Goal: Find specific page/section: Find specific page/section

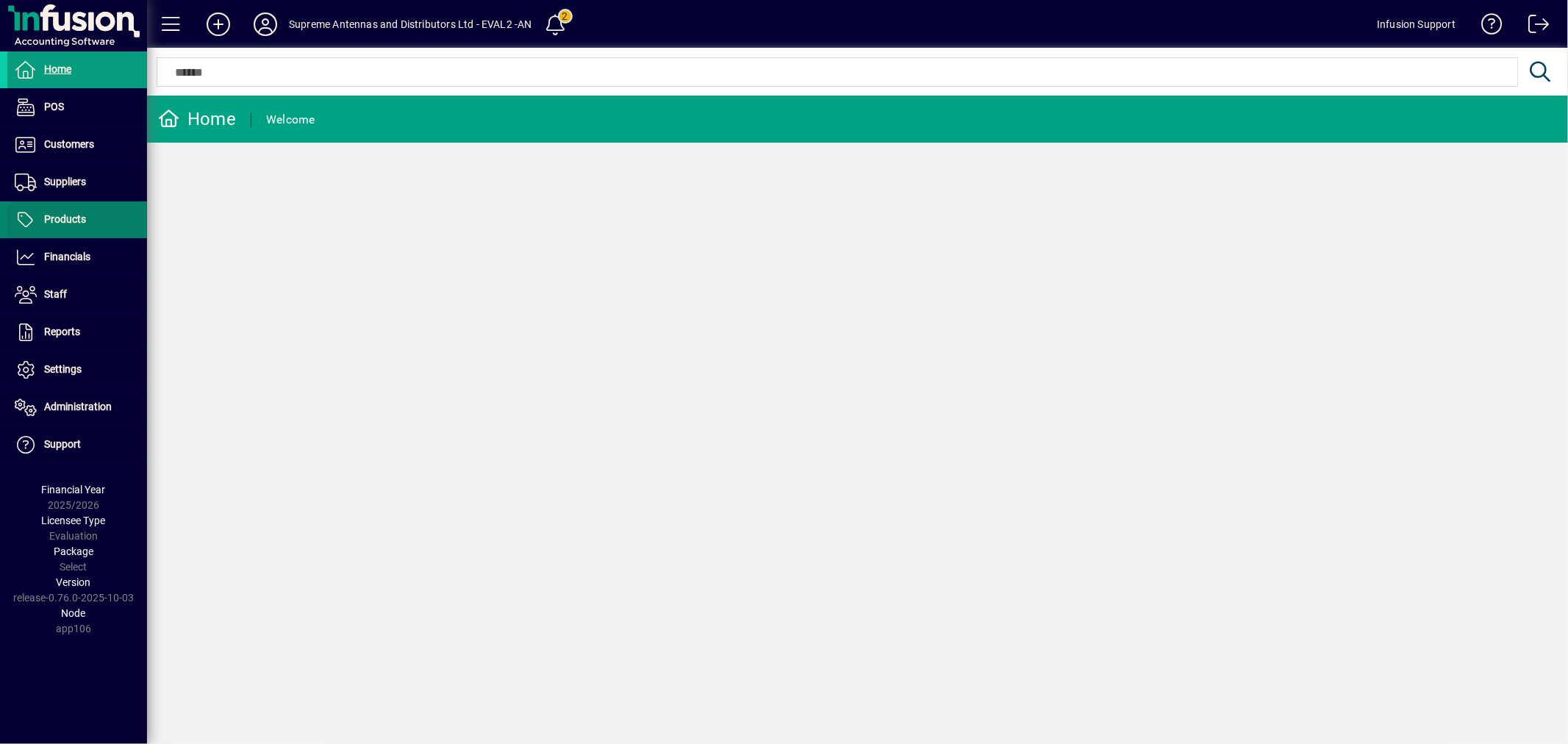
click at [72, 215] on span "Products" at bounding box center [65, 219] width 42 height 12
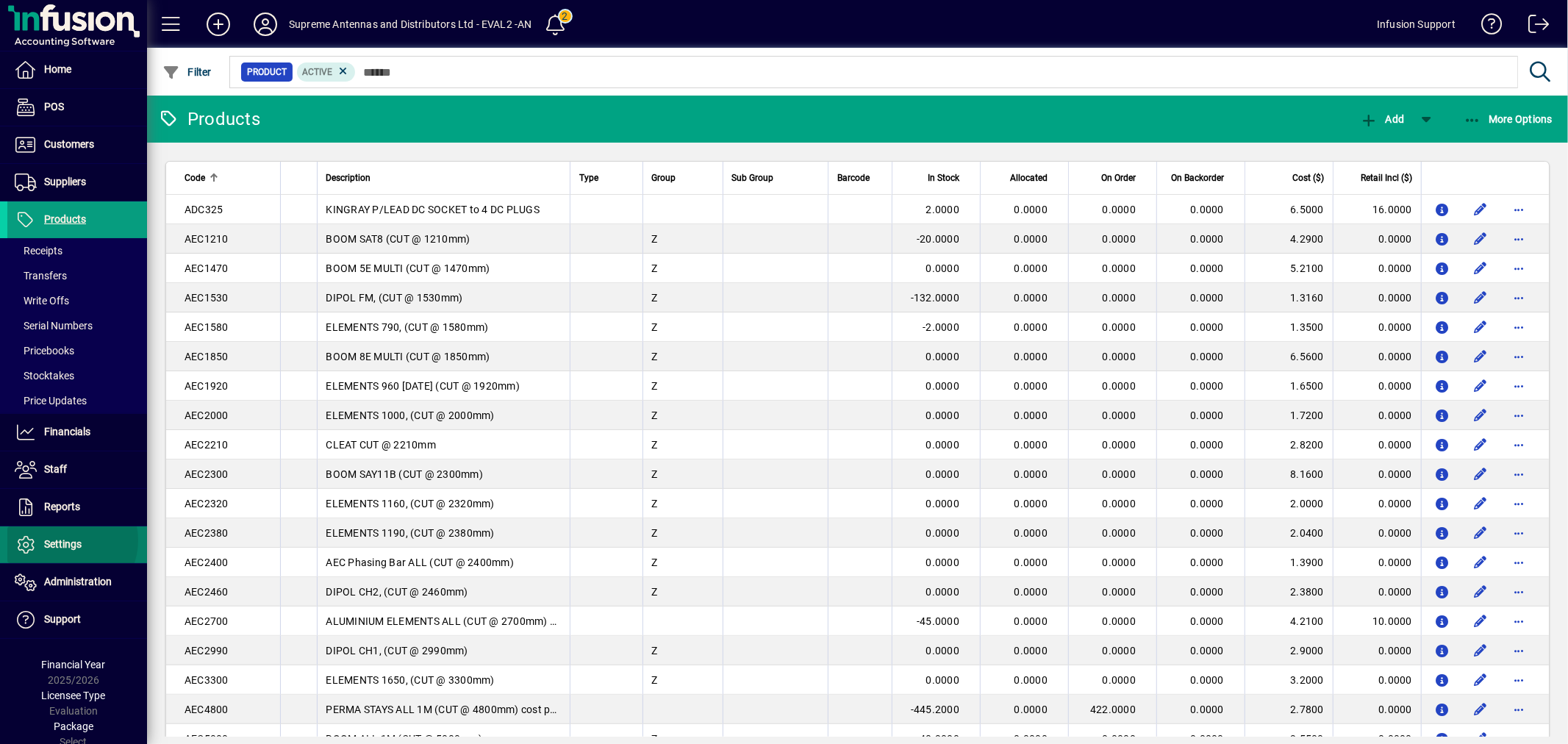
click at [66, 541] on span "Settings" at bounding box center [63, 544] width 37 height 12
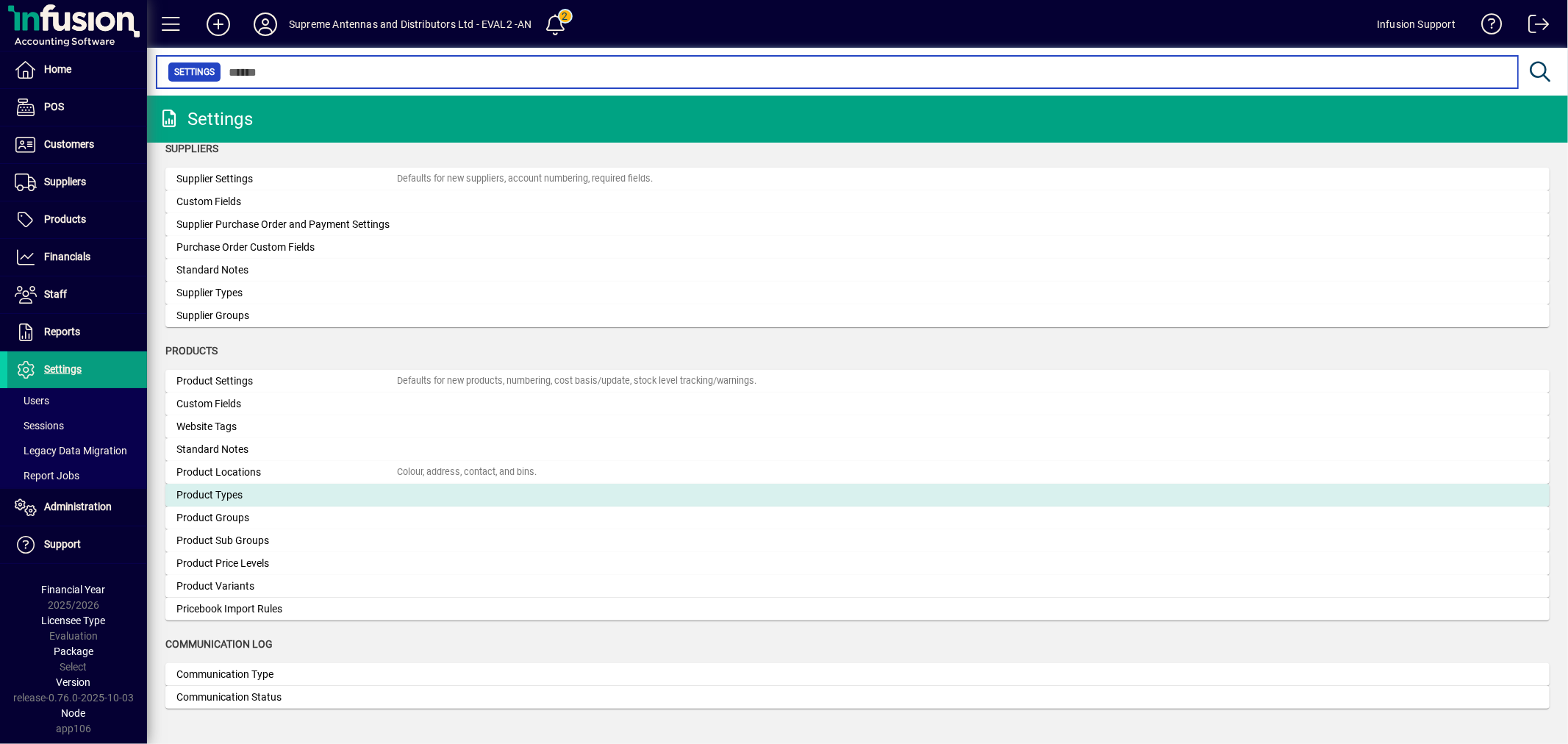
scroll to position [1261, 0]
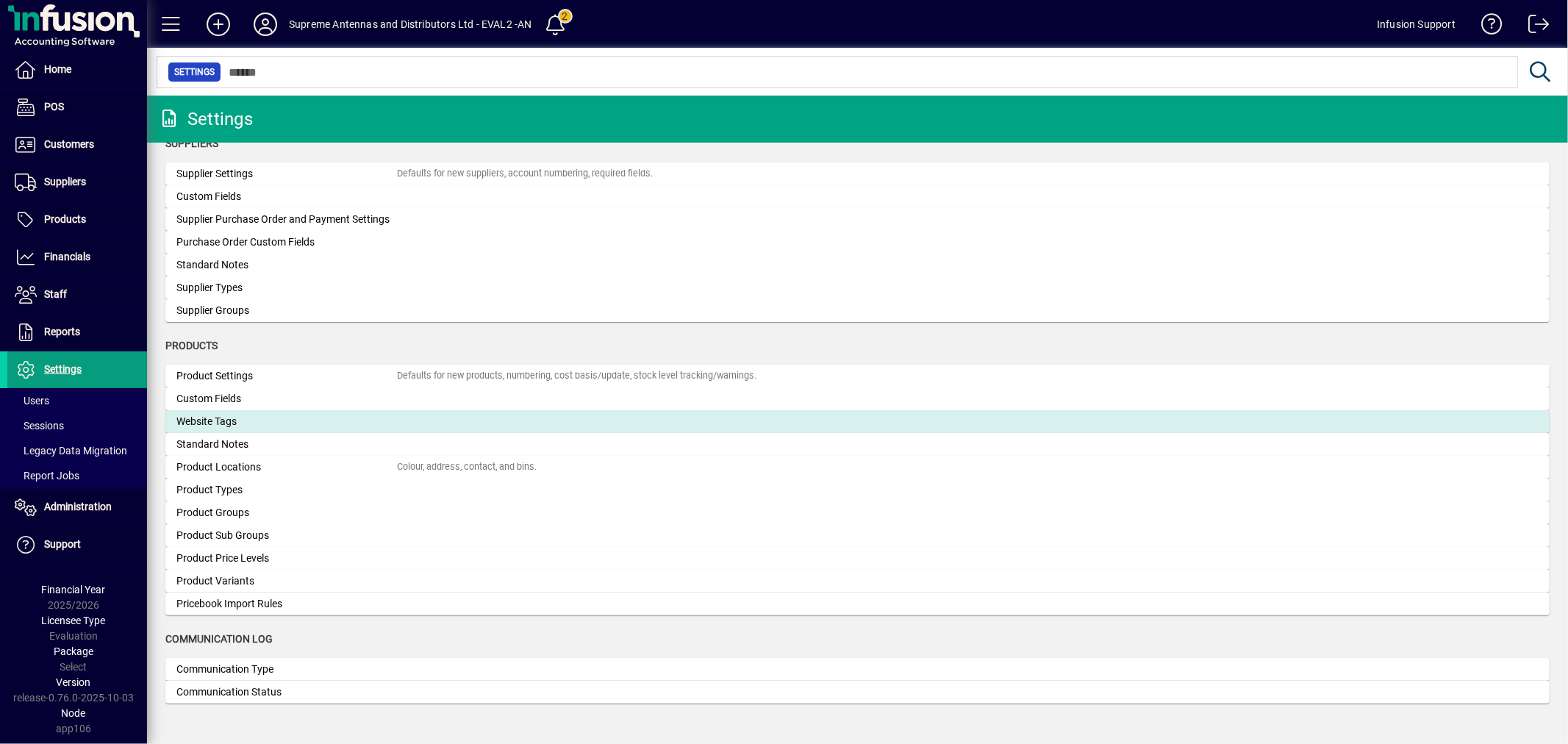
click at [221, 419] on div "Website Tags" at bounding box center [286, 422] width 221 height 16
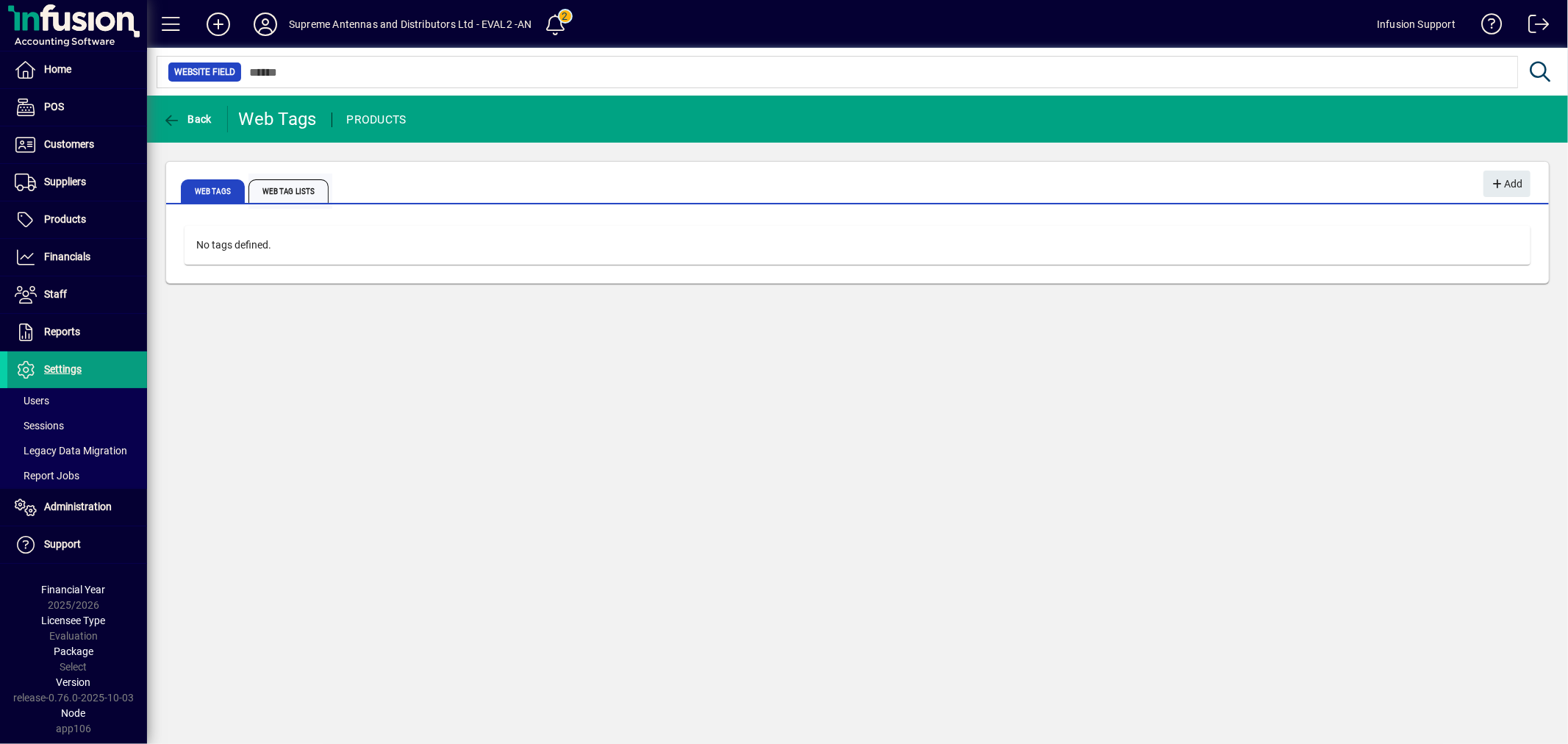
click at [310, 201] on span "Web Tag Lists" at bounding box center [288, 191] width 80 height 23
drag, startPoint x: 600, startPoint y: 460, endPoint x: 795, endPoint y: 524, distance: 205.2
click at [593, 464] on div "Back Web Tags PRODUCTS Web Tags Web Tag Lists Add No lists defined." at bounding box center [858, 419] width 1421 height 648
drag, startPoint x: 565, startPoint y: 638, endPoint x: 541, endPoint y: 579, distance: 63.7
click at [563, 636] on div "Back Web Tags PRODUCTS Web Tags Web Tag Lists Add No lists defined." at bounding box center [858, 419] width 1421 height 648
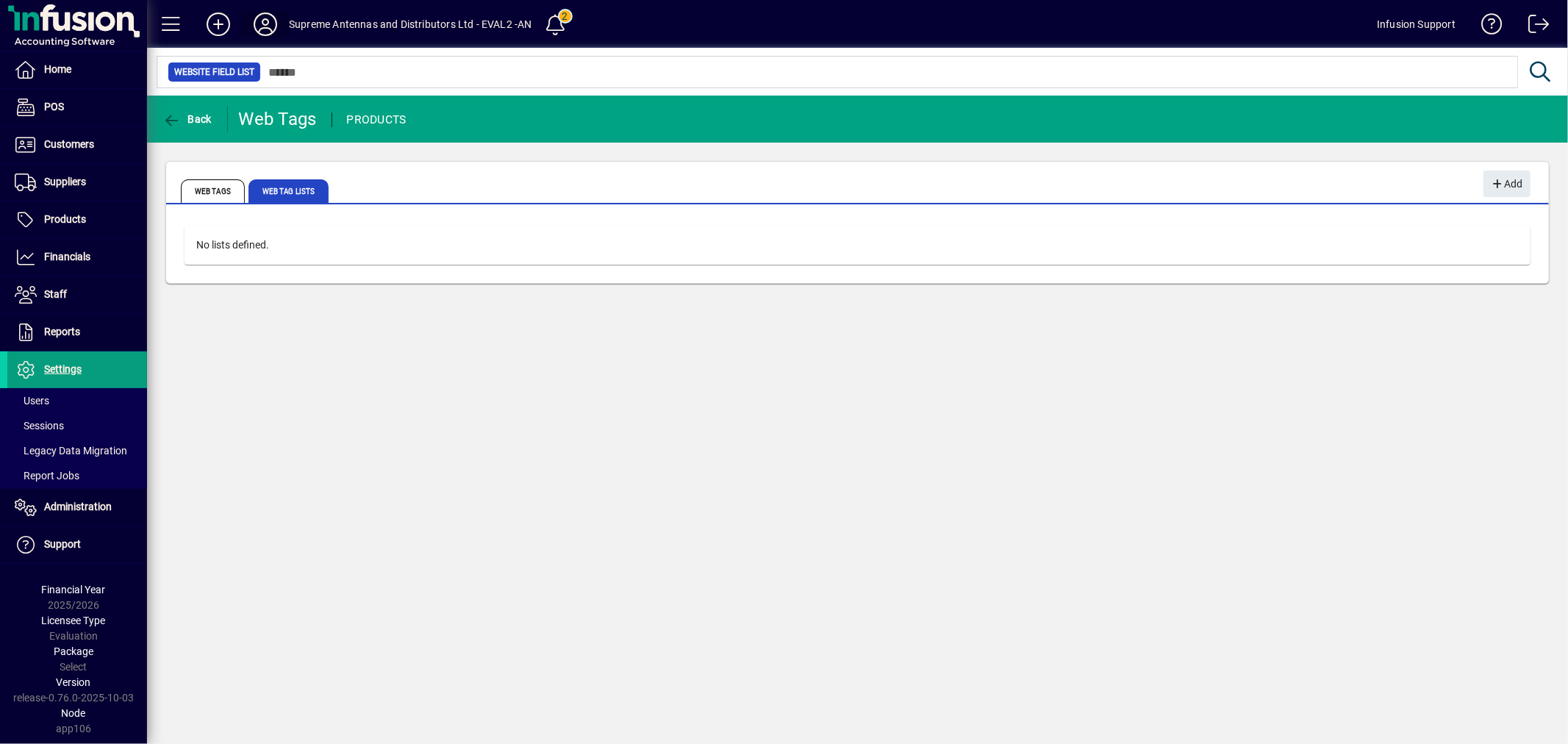
click at [267, 16] on icon at bounding box center [265, 24] width 29 height 23
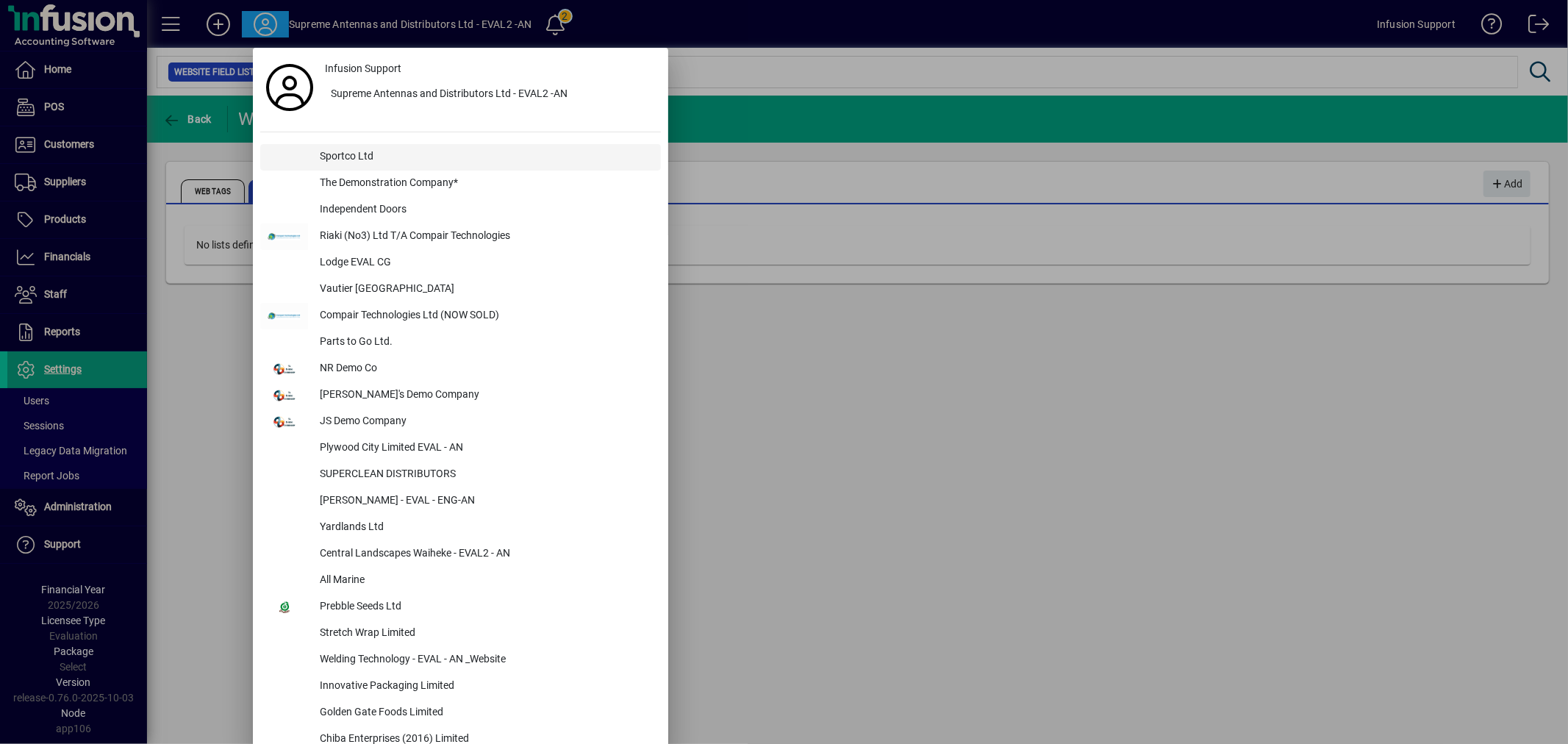
click at [364, 144] on div "Sportco Ltd" at bounding box center [485, 157] width 353 height 26
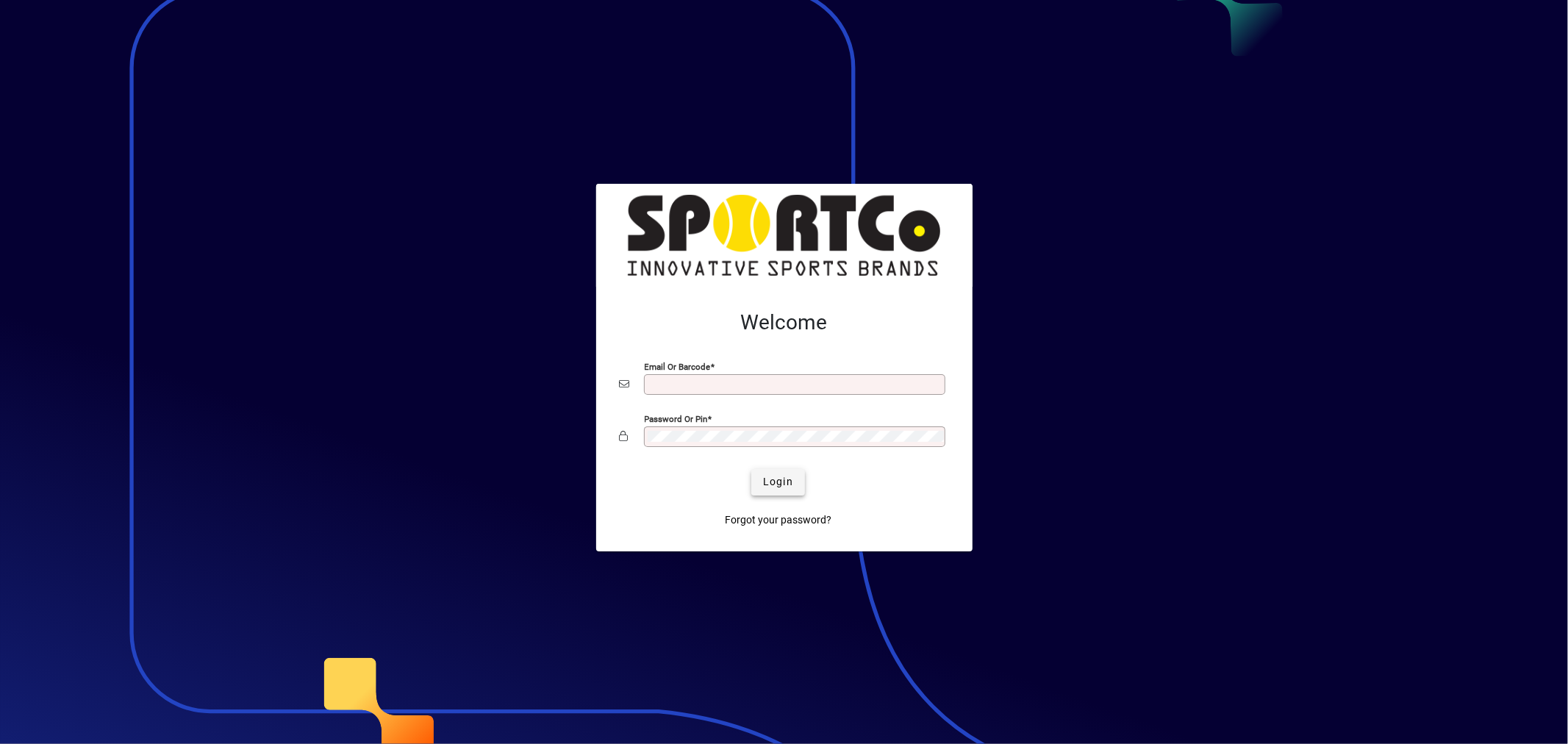
type input "**********"
click at [776, 479] on span "Login" at bounding box center [778, 482] width 30 height 16
